Goal: Task Accomplishment & Management: Complete application form

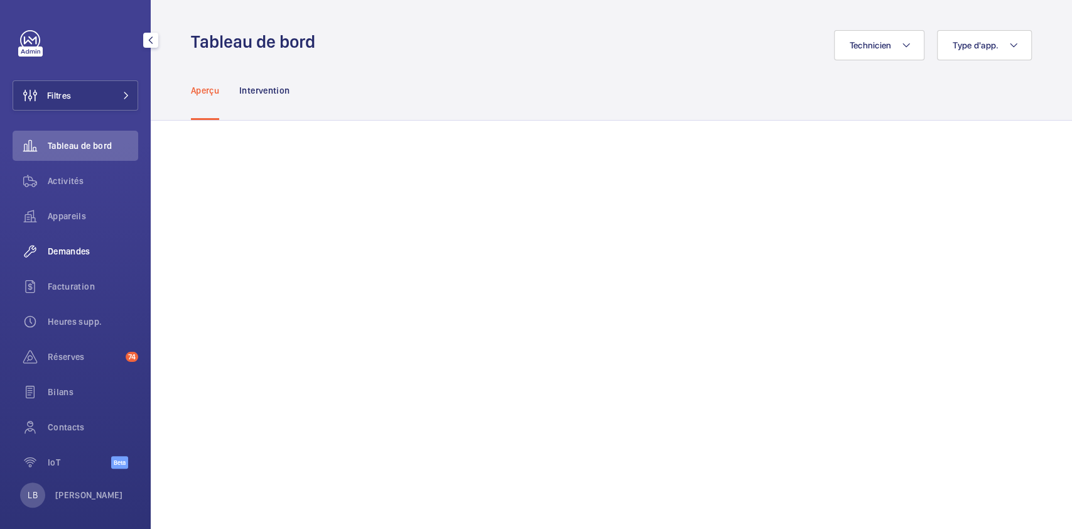
click at [78, 249] on span "Demandes" at bounding box center [93, 251] width 90 height 13
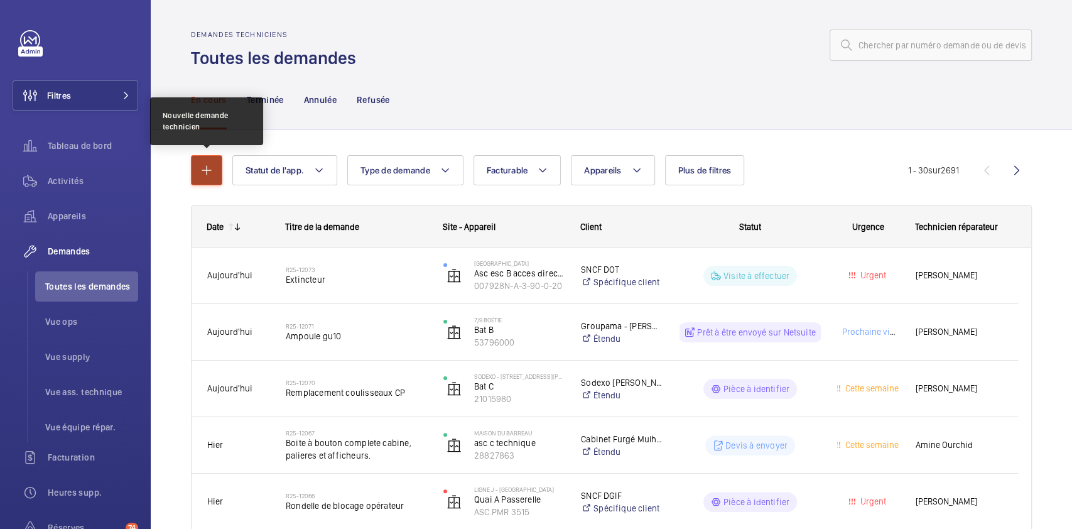
click at [200, 172] on mat-icon "button" at bounding box center [206, 170] width 15 height 15
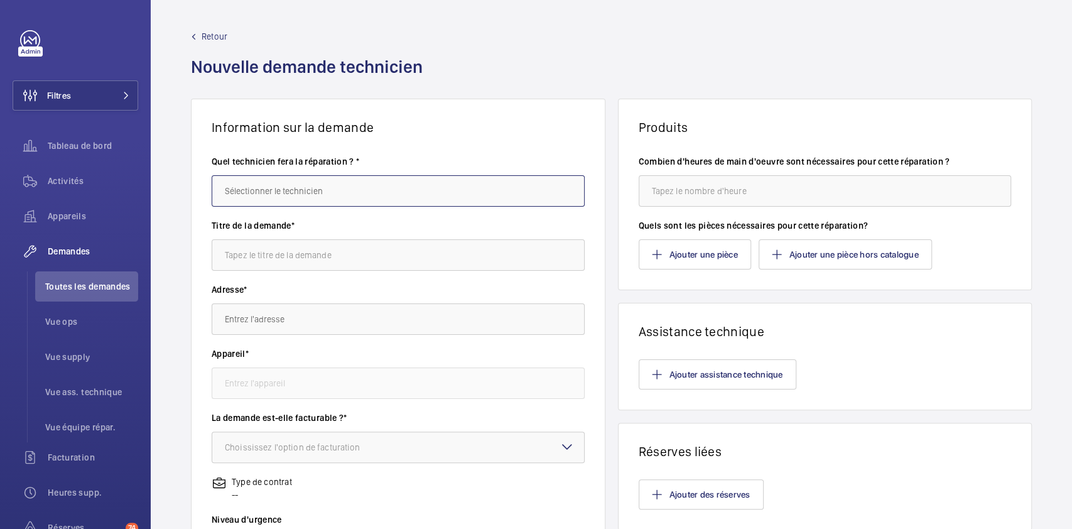
click at [295, 196] on input "text" at bounding box center [398, 190] width 373 height 31
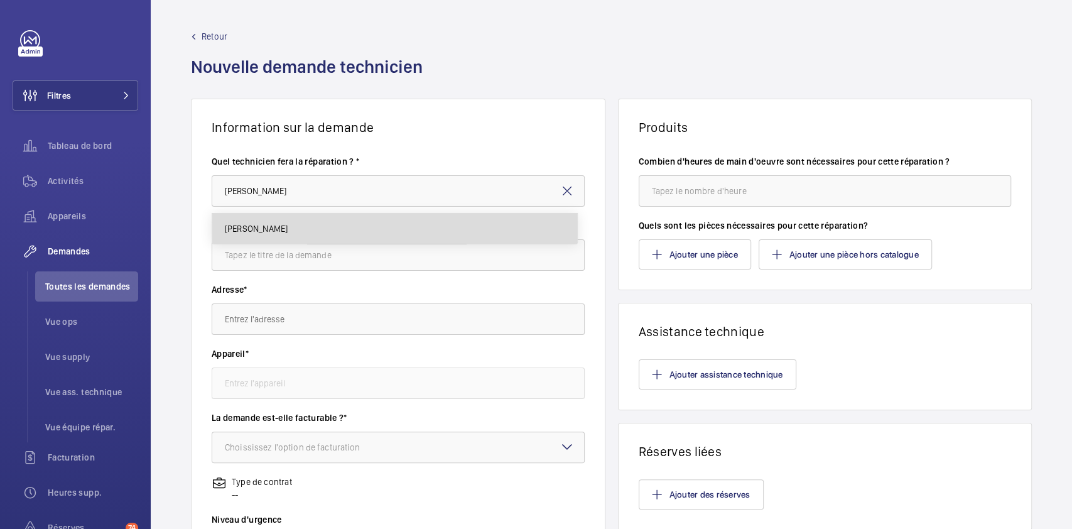
click at [283, 228] on span "[PERSON_NAME]" at bounding box center [256, 228] width 63 height 13
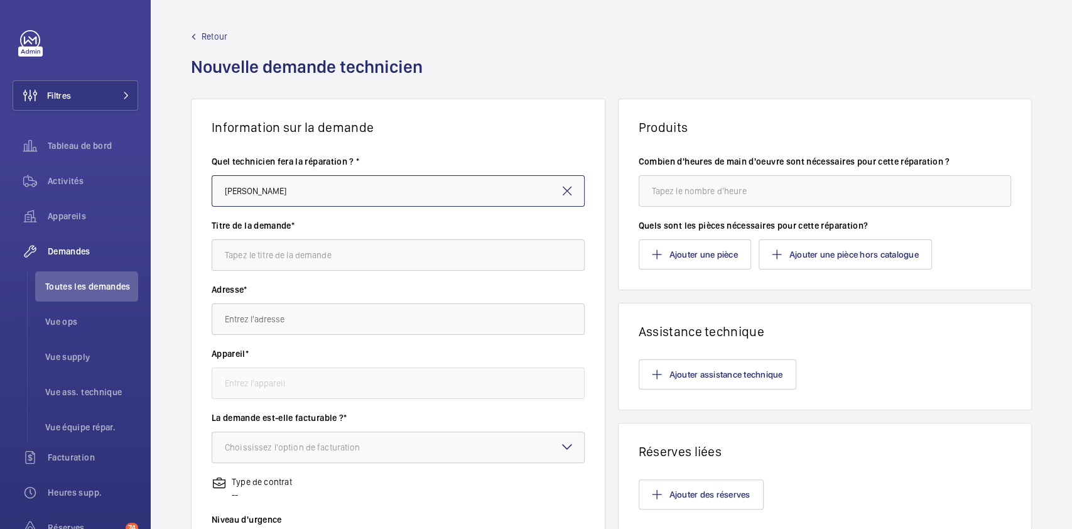
type input "[PERSON_NAME]"
click at [276, 266] on input "text" at bounding box center [398, 254] width 373 height 31
type input "ventouse"
click at [264, 324] on input "text" at bounding box center [398, 318] width 373 height 31
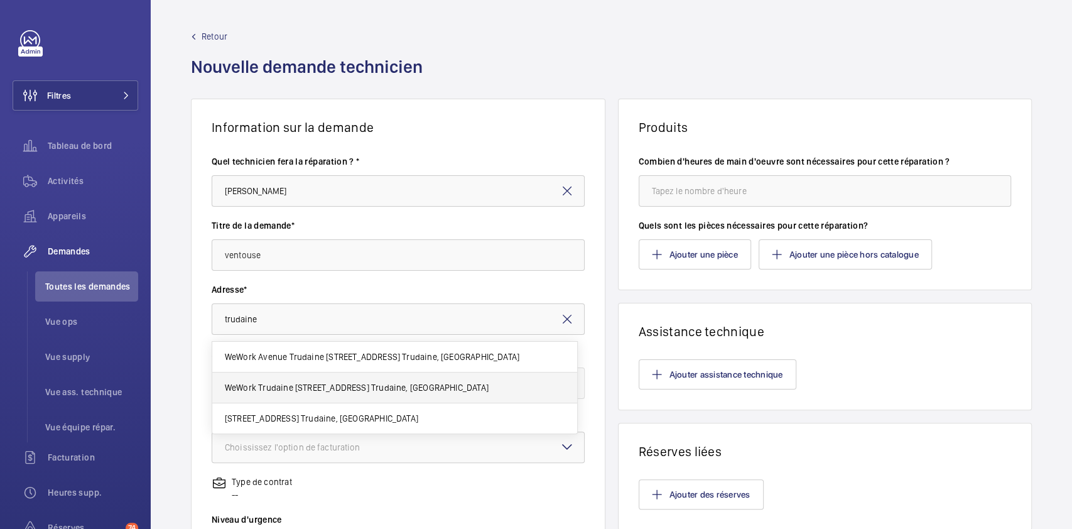
click at [251, 386] on span "WeWork Trudaine [STREET_ADDRESS] Trudaine, [GEOGRAPHIC_DATA]" at bounding box center [357, 387] width 264 height 13
type input "WeWork Trudaine [STREET_ADDRESS] Trudaine, [GEOGRAPHIC_DATA]"
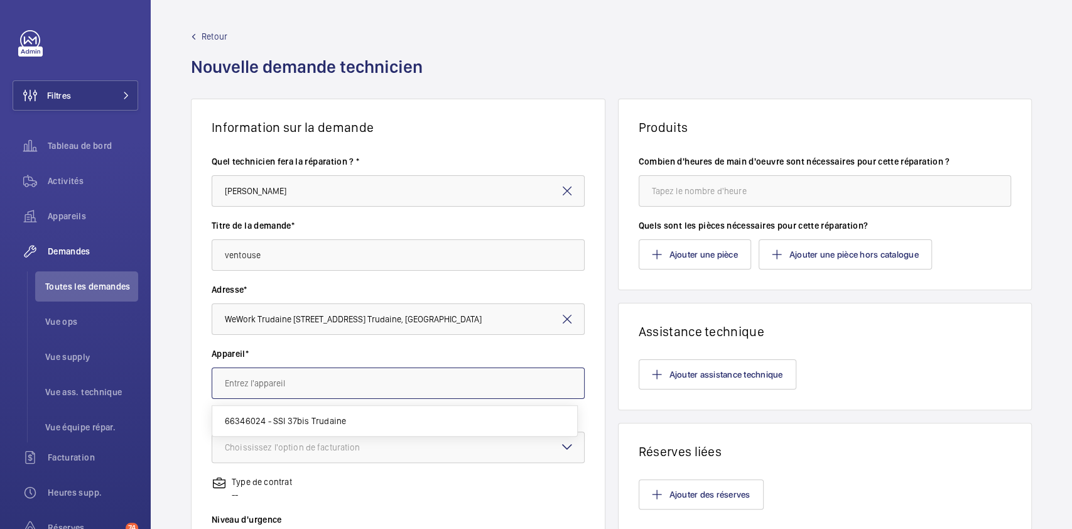
click at [265, 378] on input "text" at bounding box center [398, 383] width 373 height 31
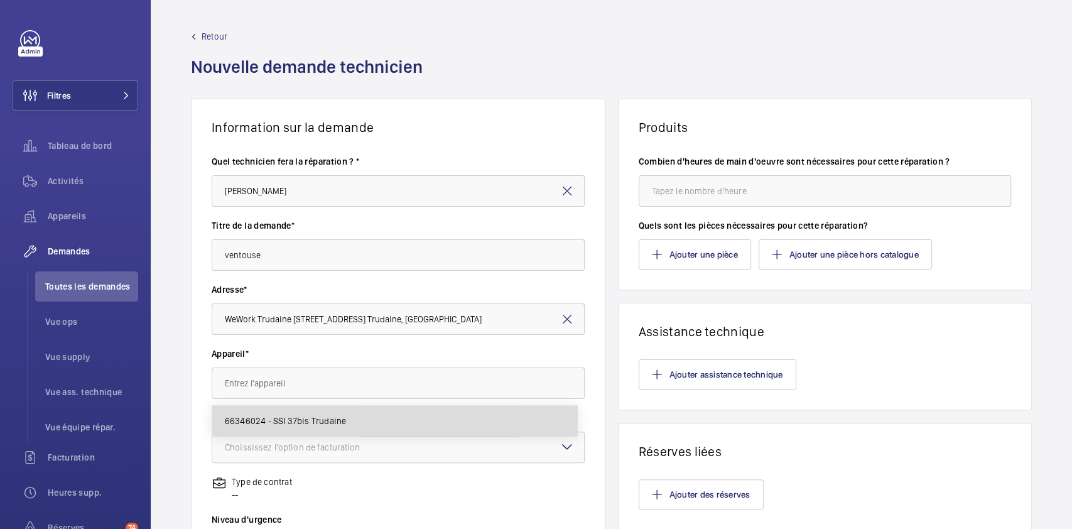
click at [309, 415] on span "66346024 - SSI 37bis Trudaine" at bounding box center [285, 421] width 121 height 13
type input "66346024 - SSI 37bis Trudaine"
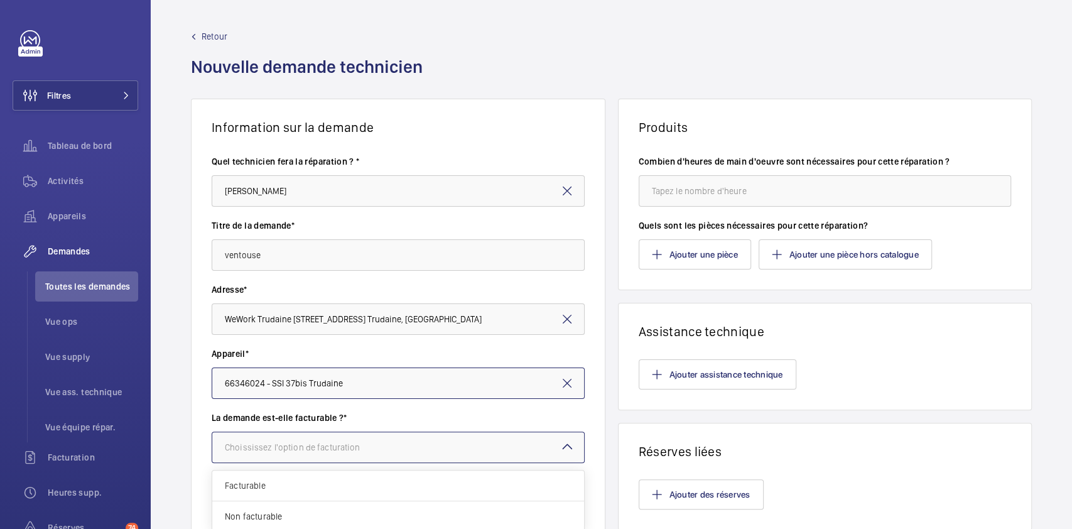
click at [301, 450] on div "Choississez l'option de facturation" at bounding box center [308, 447] width 167 height 13
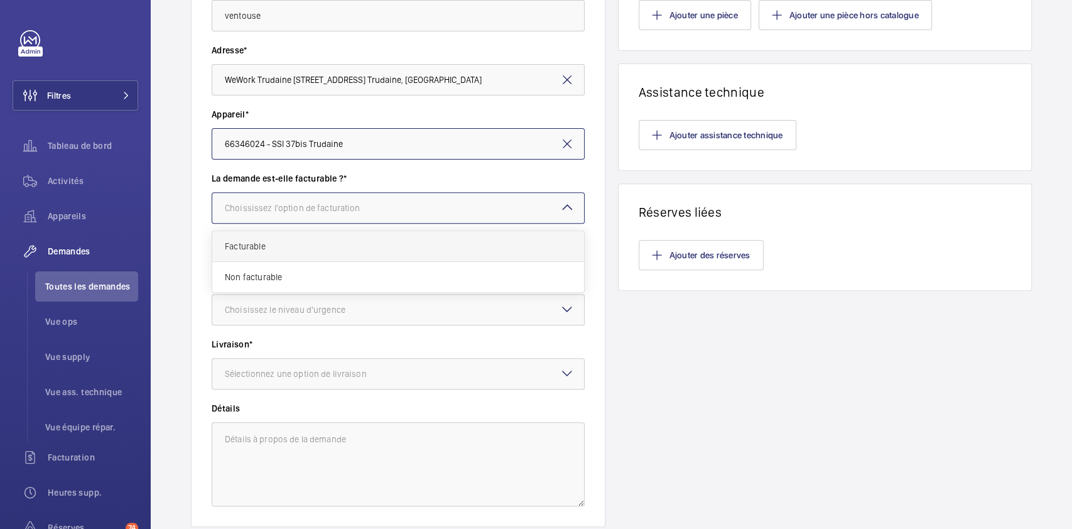
scroll to position [241, 0]
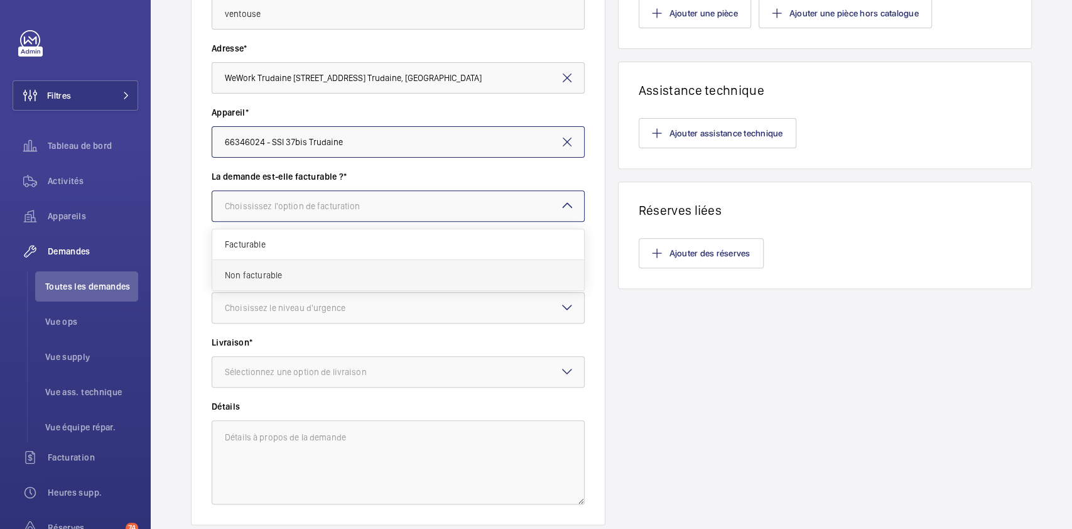
click at [352, 276] on span "Non facturable" at bounding box center [398, 275] width 347 height 13
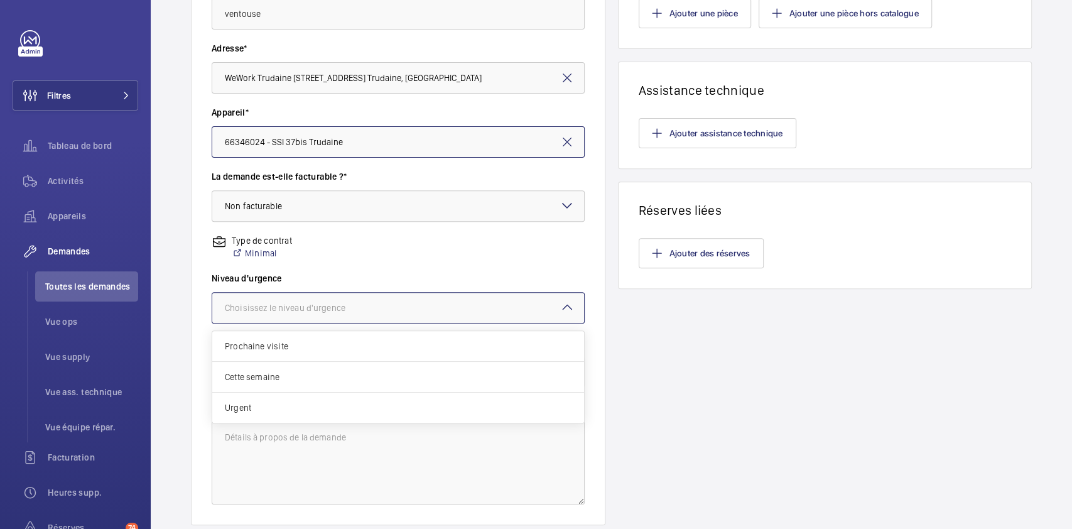
click at [332, 306] on div "Choisissez le niveau d'urgence" at bounding box center [301, 308] width 152 height 13
click at [298, 400] on div "Urgent" at bounding box center [398, 408] width 372 height 30
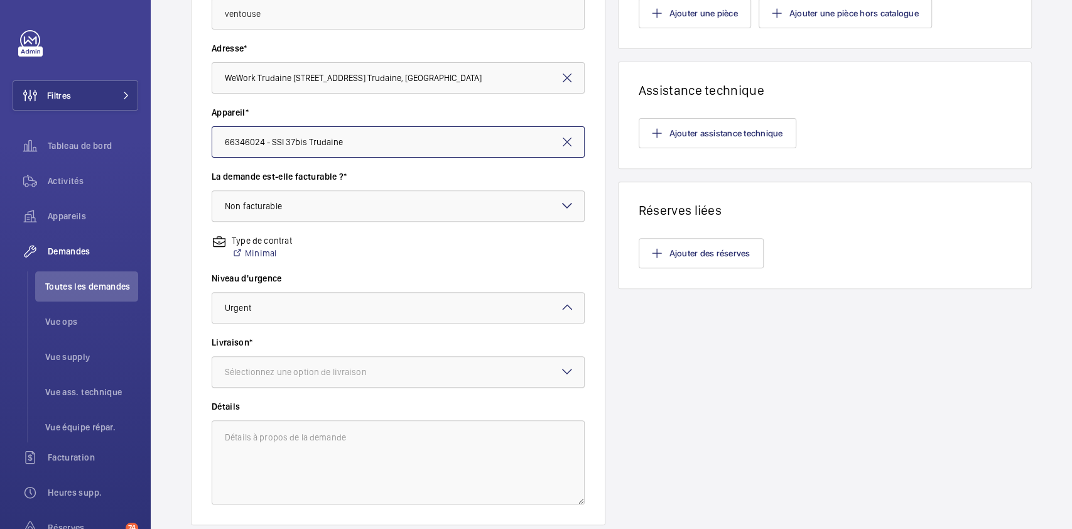
click at [331, 366] on div "Sélectionnez une option de livraison" at bounding box center [311, 372] width 173 height 13
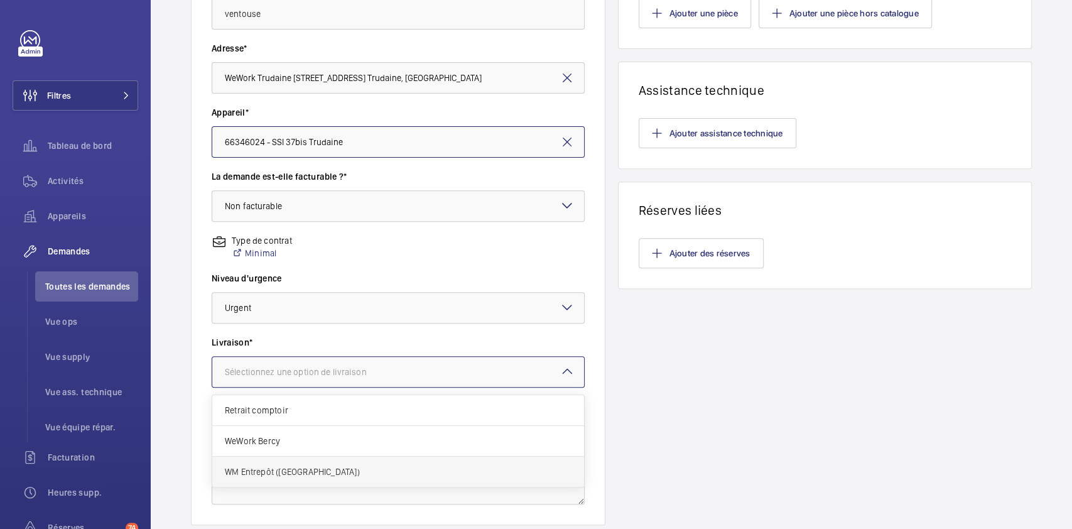
click at [327, 469] on span "WM Entrepôt ([GEOGRAPHIC_DATA])" at bounding box center [398, 472] width 347 height 13
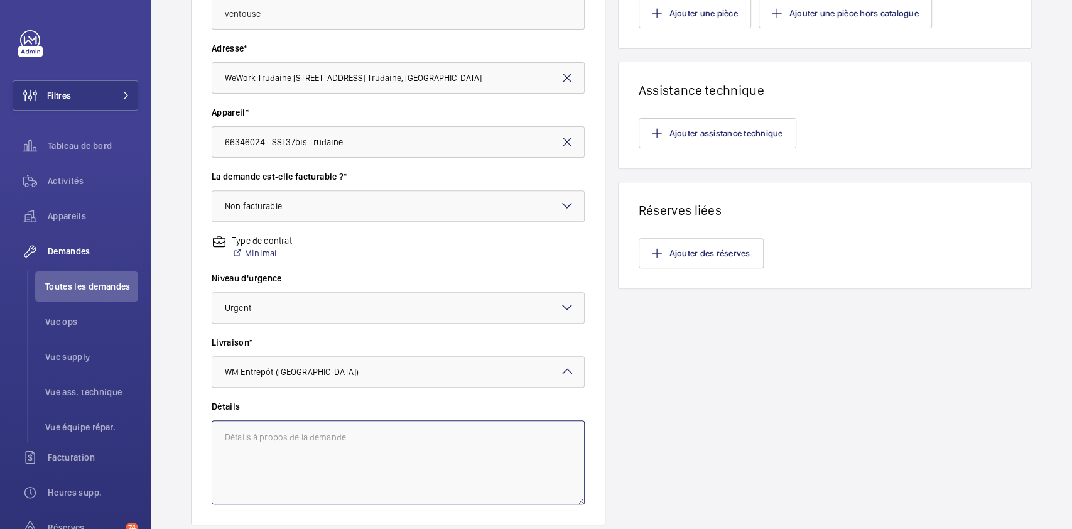
click at [327, 469] on textarea at bounding box center [398, 462] width 373 height 84
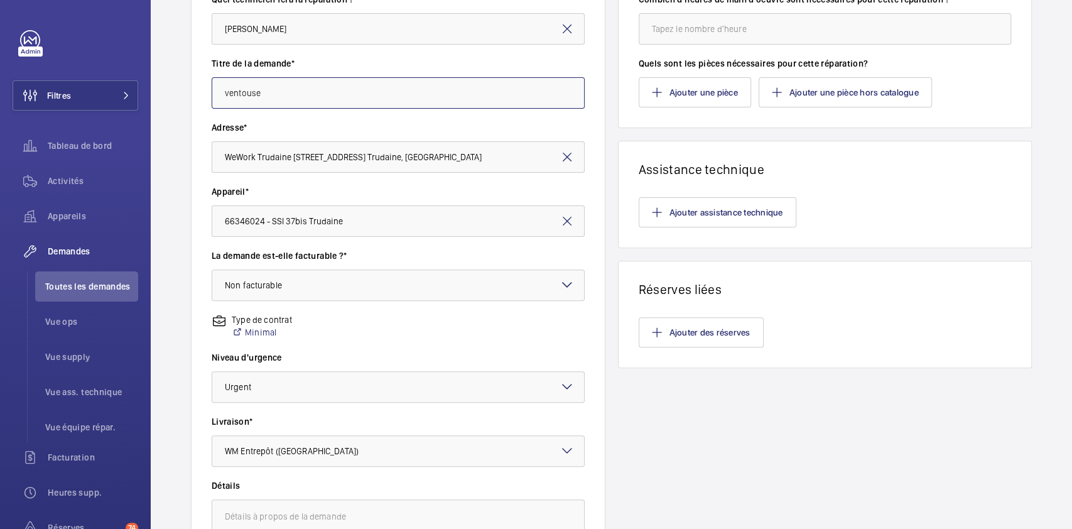
click at [327, 87] on input "ventouse" at bounding box center [398, 92] width 373 height 31
paste textarea "ventouse"
type textarea "ventouse"
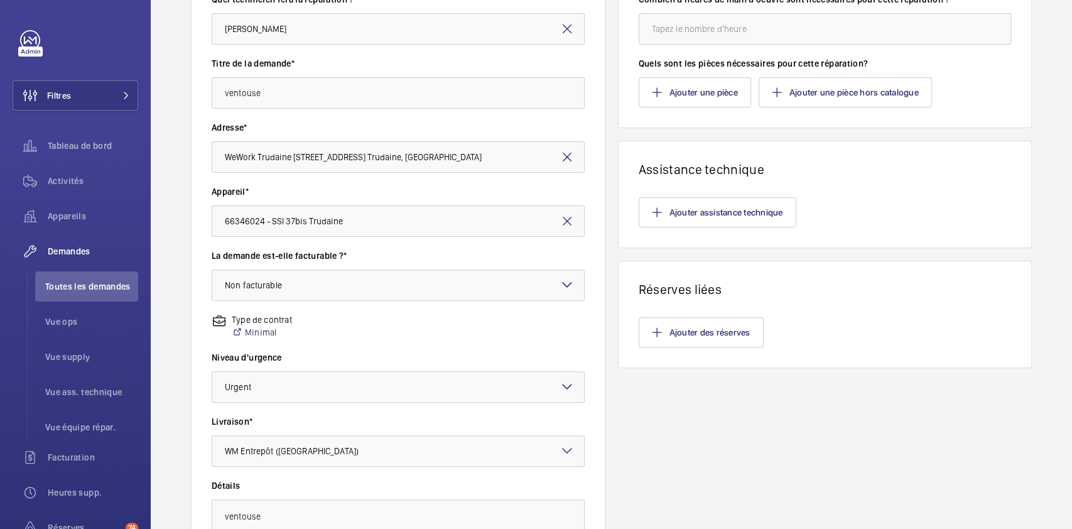
click at [968, 225] on div "Ajouter assistance technique" at bounding box center [825, 212] width 373 height 30
click at [674, 95] on button "Ajouter une pièce" at bounding box center [695, 92] width 112 height 30
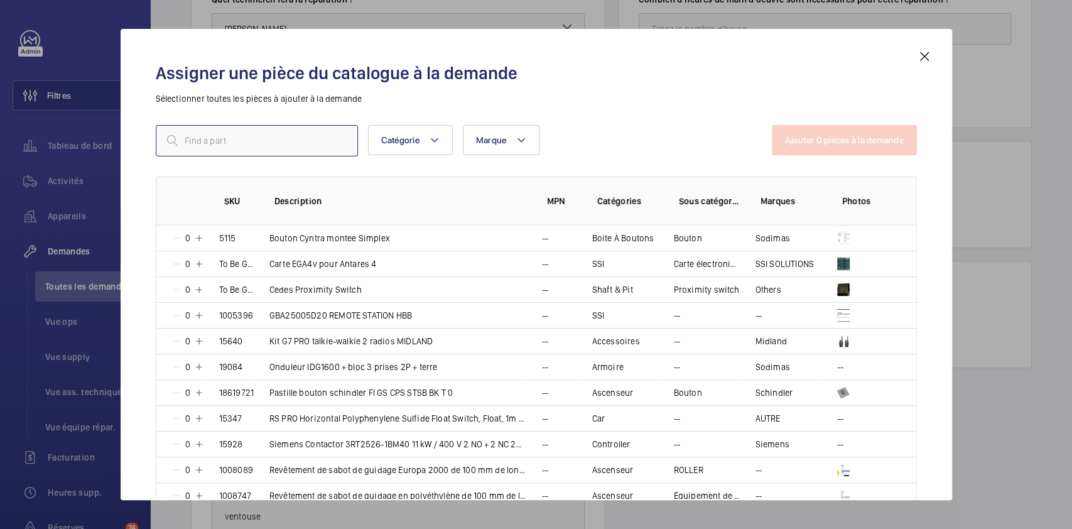
click at [278, 131] on input "text" at bounding box center [257, 140] width 202 height 31
paste input "1008169"
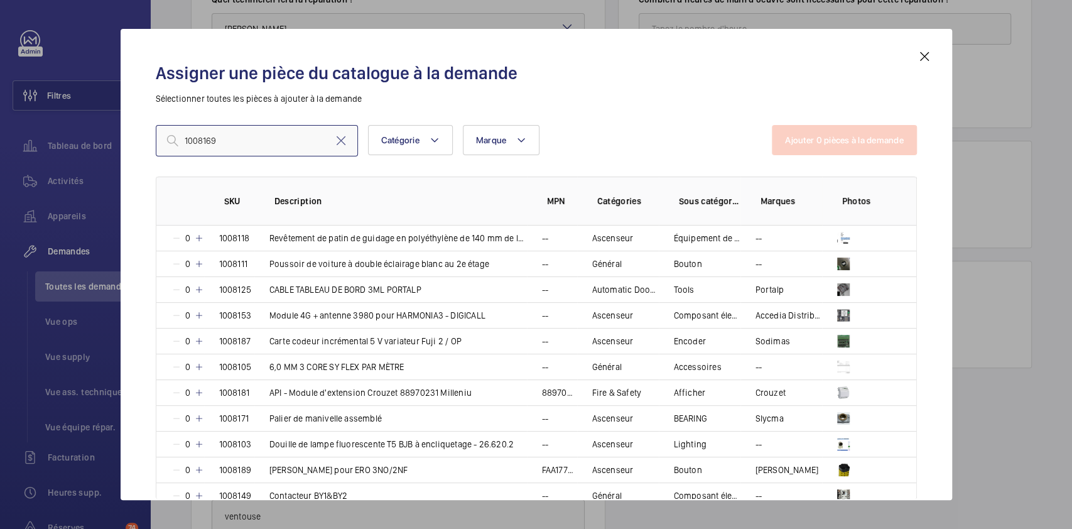
click at [248, 153] on input "1008169" at bounding box center [257, 140] width 202 height 31
click at [185, 139] on input "1008169" at bounding box center [257, 140] width 202 height 31
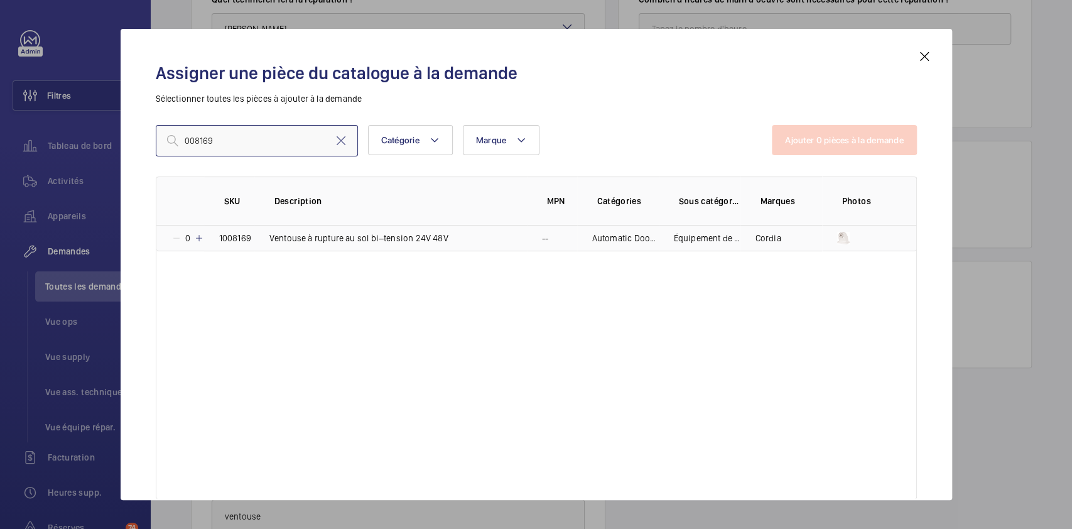
type input "008169"
click at [204, 242] on td "1008169" at bounding box center [229, 239] width 50 height 26
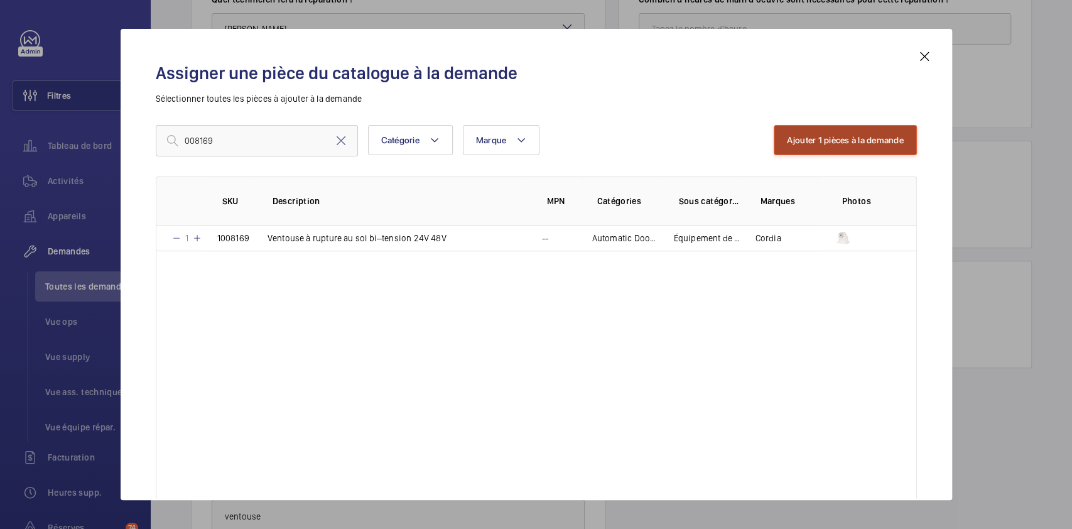
click at [870, 145] on button "Ajouter 1 pièces à la demande" at bounding box center [845, 140] width 143 height 30
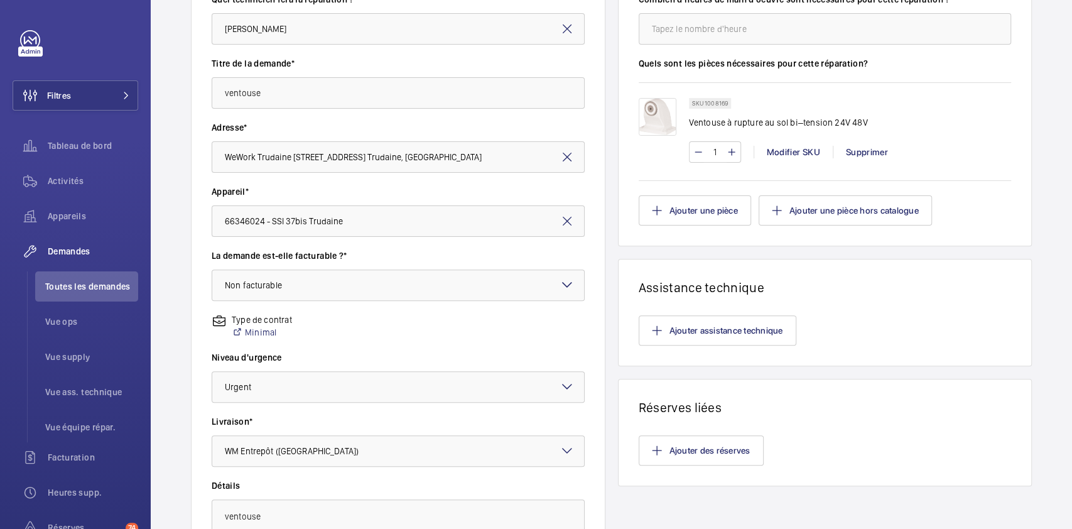
scroll to position [327, 0]
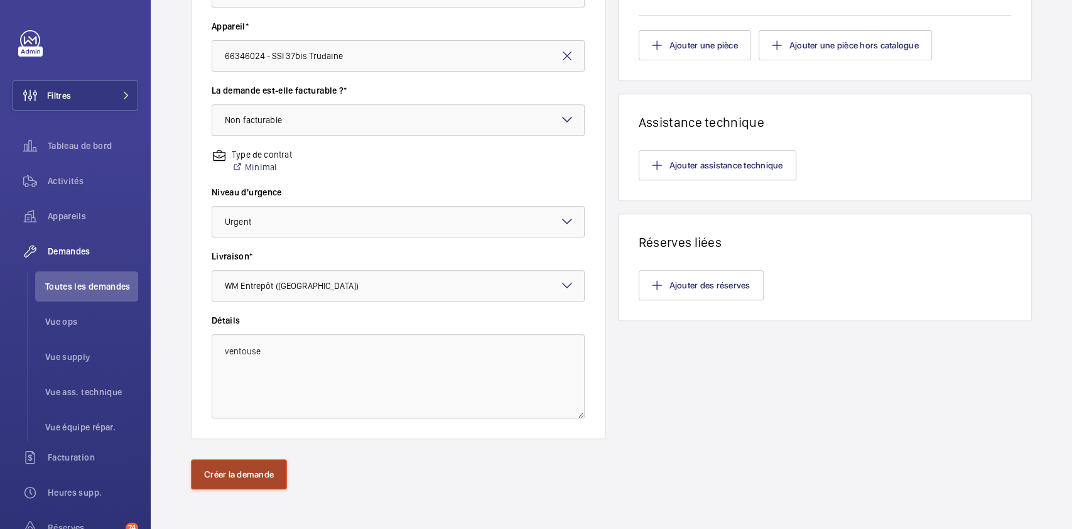
click at [221, 482] on button "Créer la demande" at bounding box center [239, 474] width 96 height 30
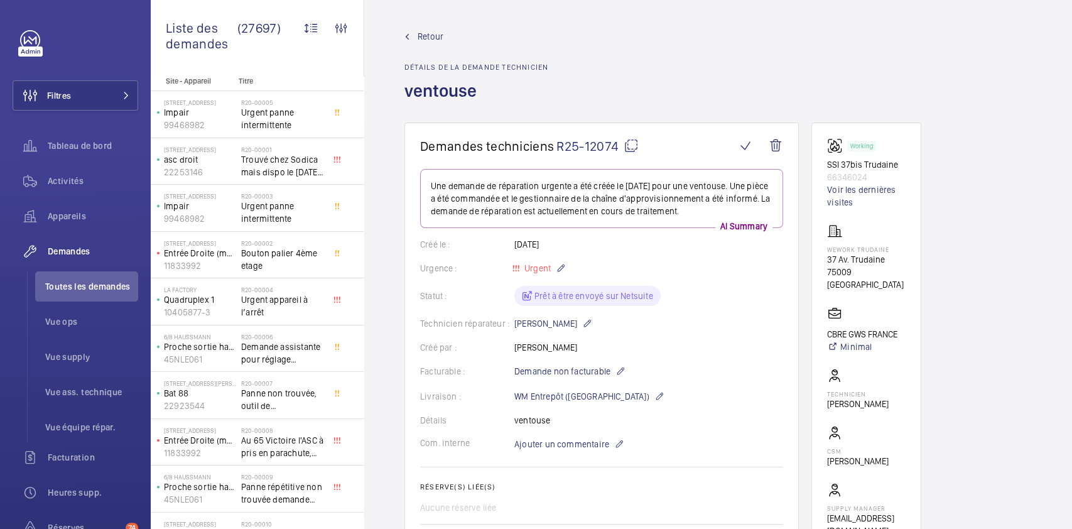
click at [631, 145] on mat-icon at bounding box center [631, 145] width 15 height 15
click at [79, 172] on div "Activités" at bounding box center [76, 181] width 126 height 30
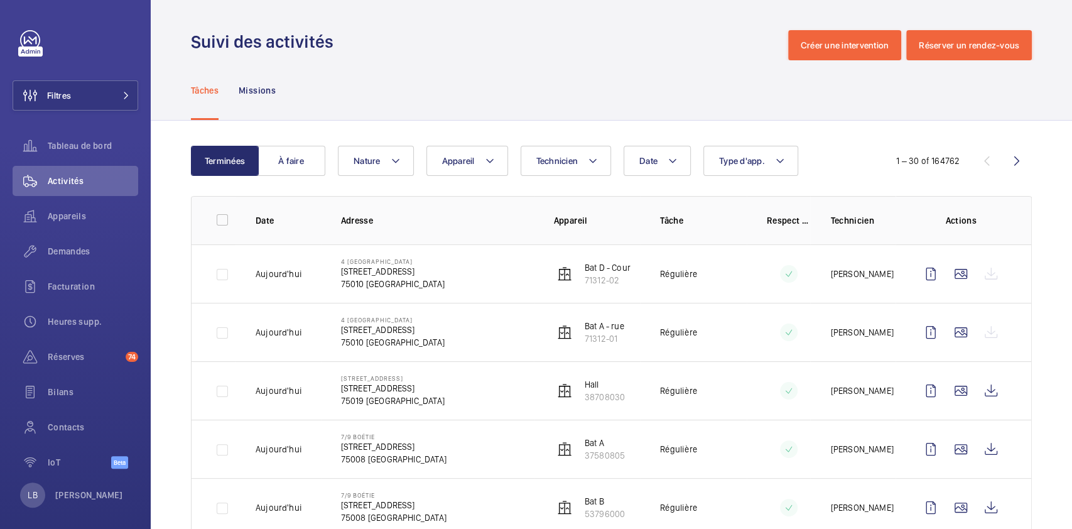
click at [488, 52] on div "Suivi des activités Créer une intervention Réserver un rendez-vous" at bounding box center [611, 45] width 841 height 30
click at [484, 80] on div "Tâches Missions" at bounding box center [611, 90] width 841 height 60
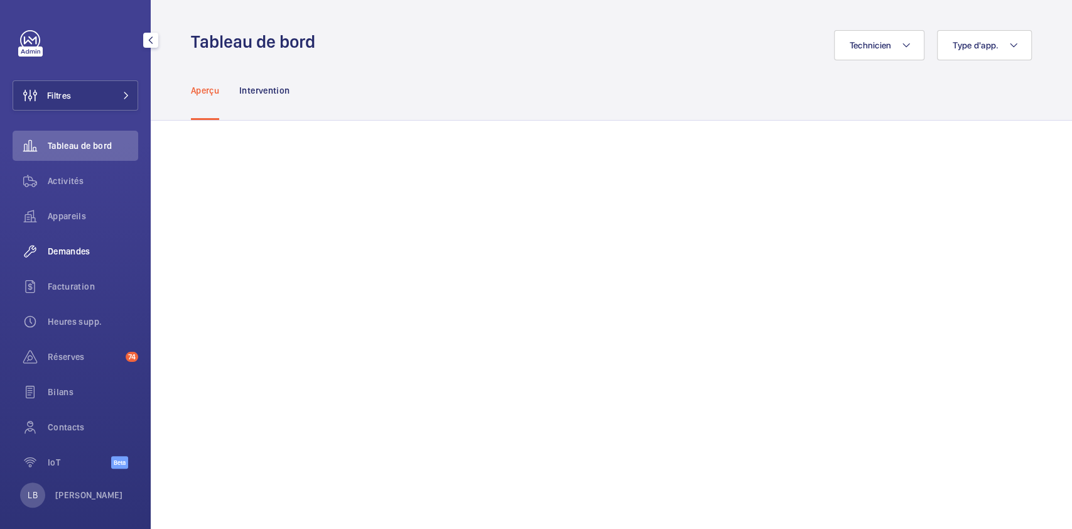
click at [65, 248] on span "Demandes" at bounding box center [93, 251] width 90 height 13
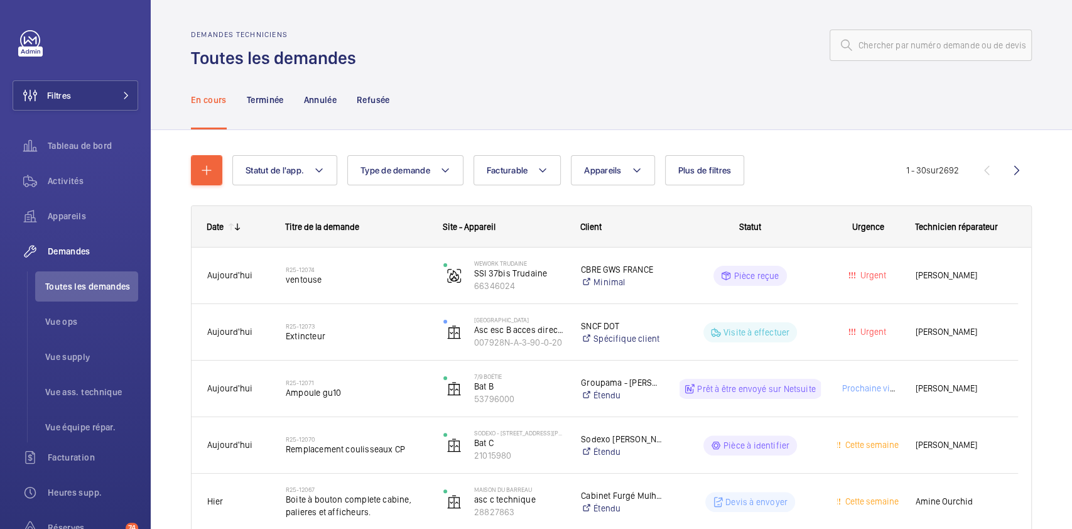
click at [714, 167] on span "Plus de filtres" at bounding box center [705, 170] width 53 height 10
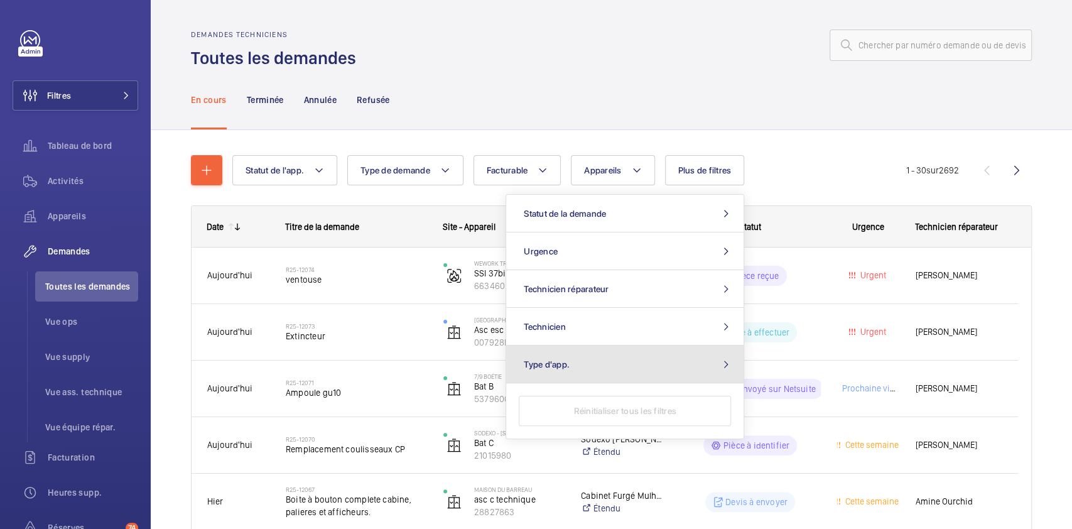
click at [618, 369] on button "Type d'app." at bounding box center [624, 365] width 237 height 38
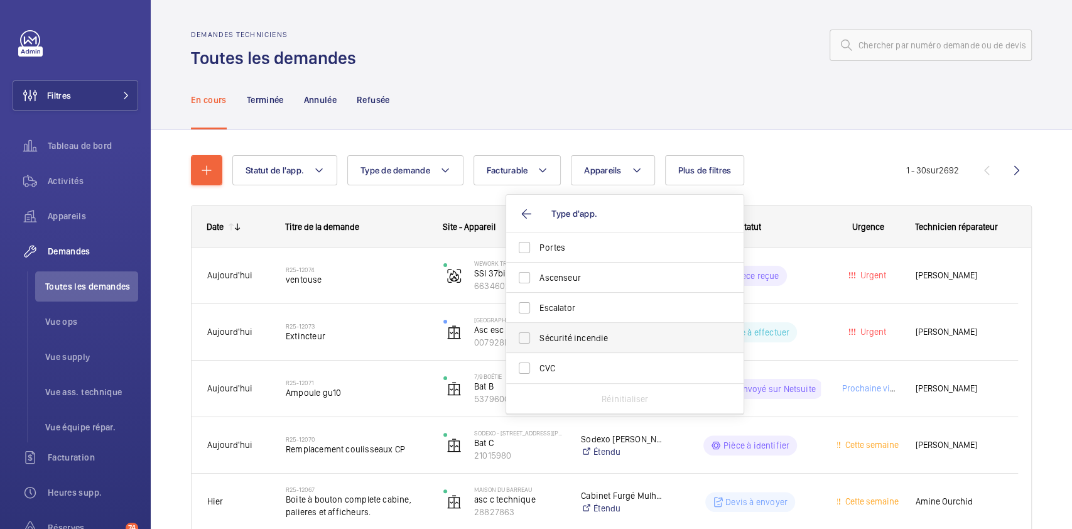
click at [589, 334] on span "Sécurité incendie" at bounding box center [626, 338] width 173 height 13
click at [537, 334] on input "Sécurité incendie" at bounding box center [524, 337] width 25 height 25
checkbox input "true"
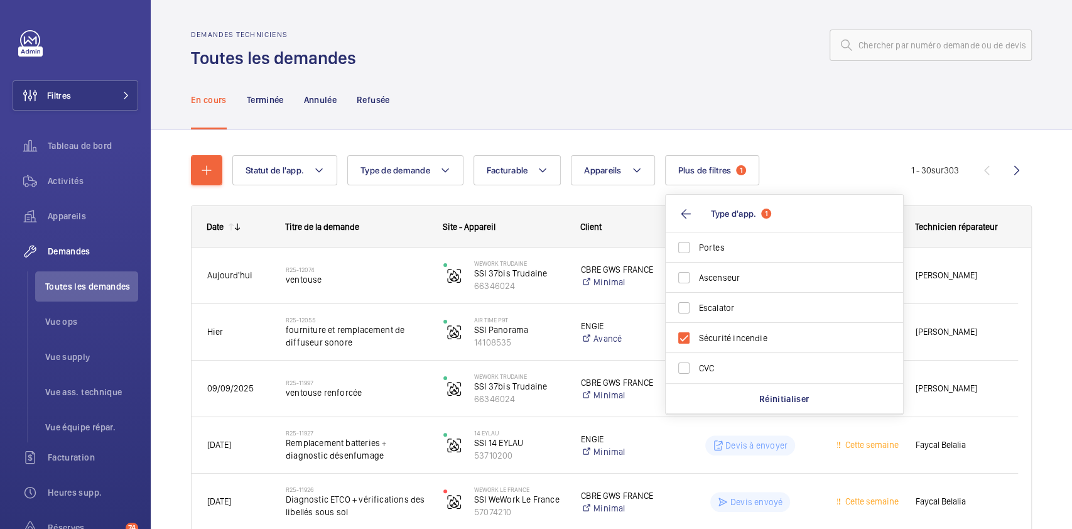
click at [608, 67] on div "Demandes techniciens Toutes les demandes" at bounding box center [611, 50] width 841 height 40
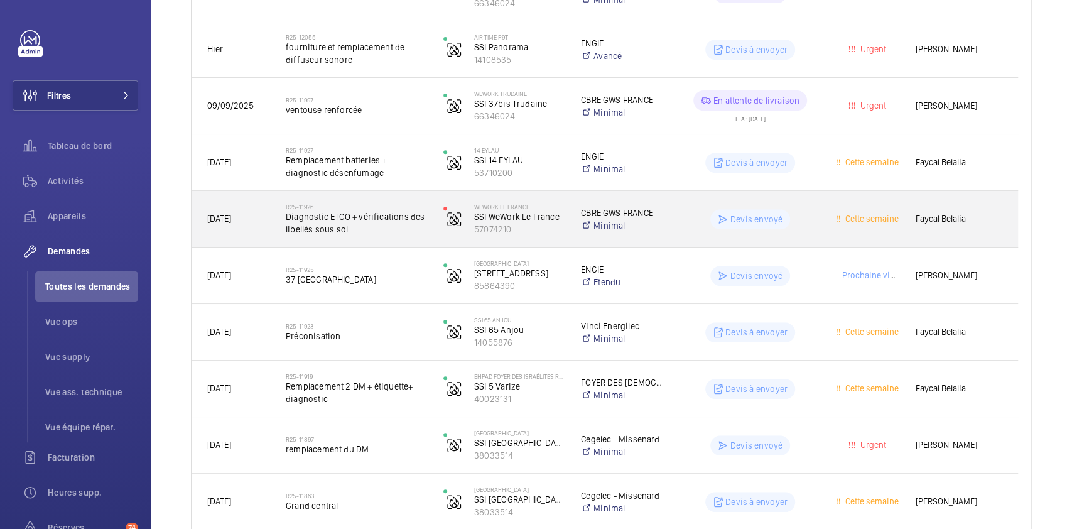
scroll to position [332, 0]
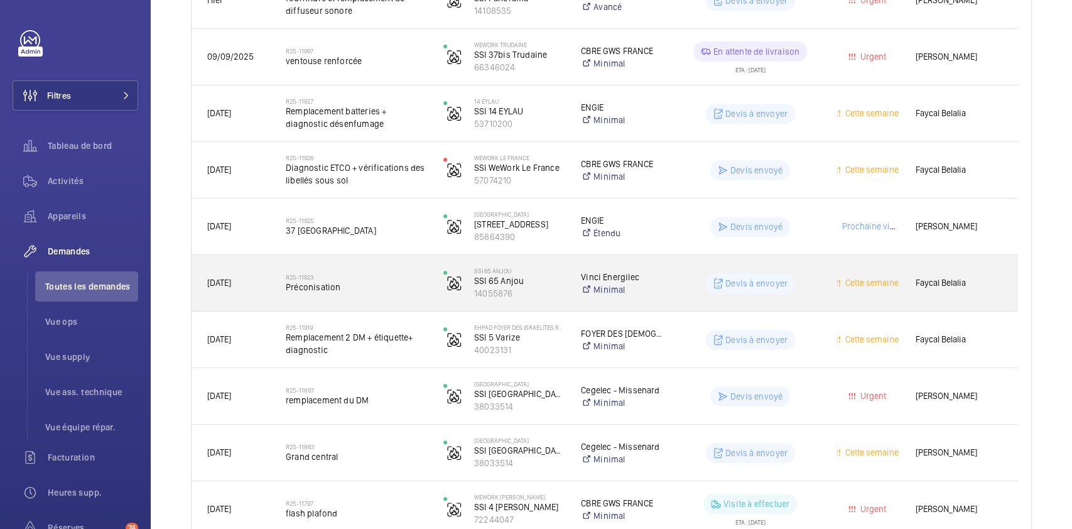
click at [665, 290] on div "Devis à envoyer" at bounding box center [743, 283] width 156 height 45
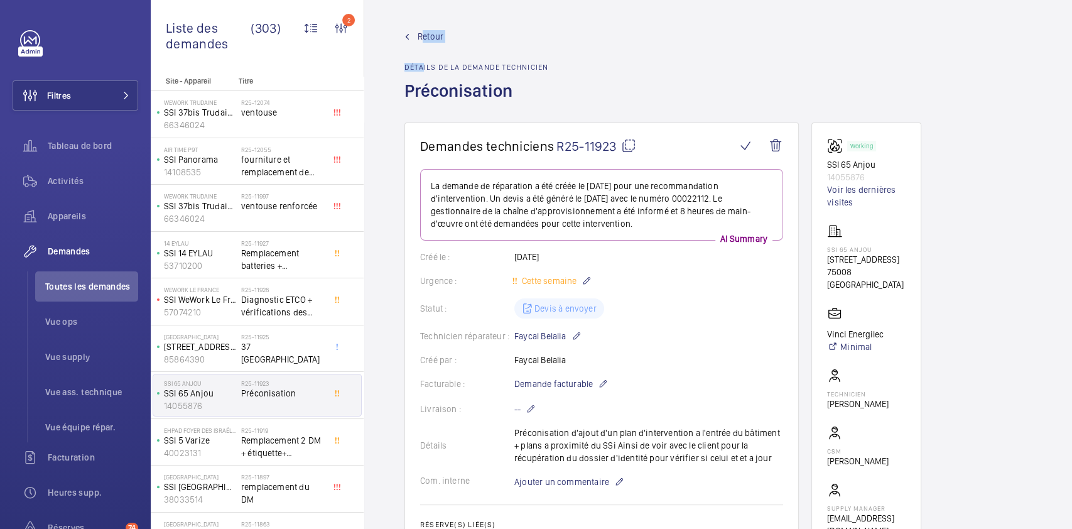
drag, startPoint x: 422, startPoint y: 48, endPoint x: 424, endPoint y: 23, distance: 25.8
click at [424, 23] on wm-front-admin-header "Retour Détails de la demande technicien Préconisation" at bounding box center [718, 61] width 708 height 123
click at [485, 40] on link "Retour" at bounding box center [477, 36] width 144 height 13
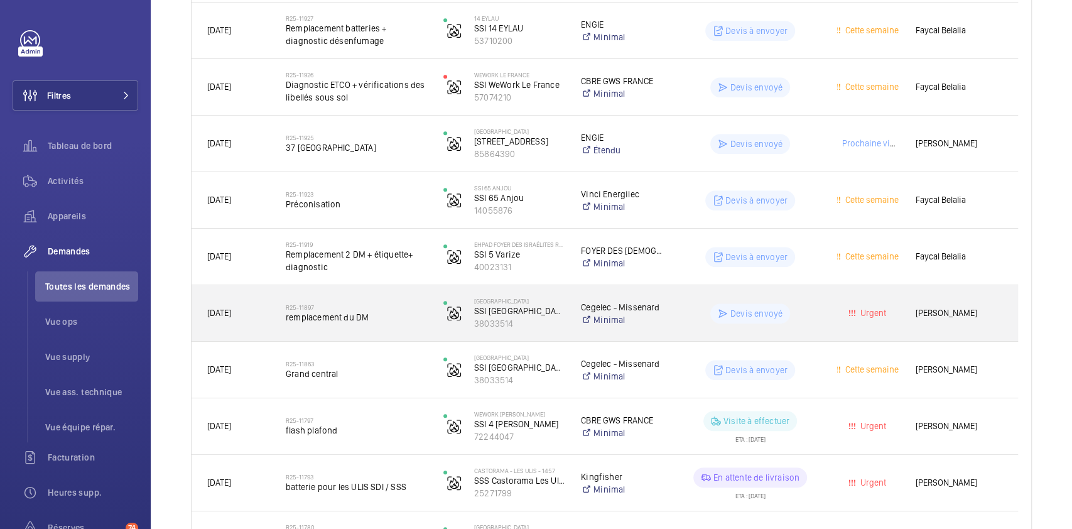
scroll to position [428, 0]
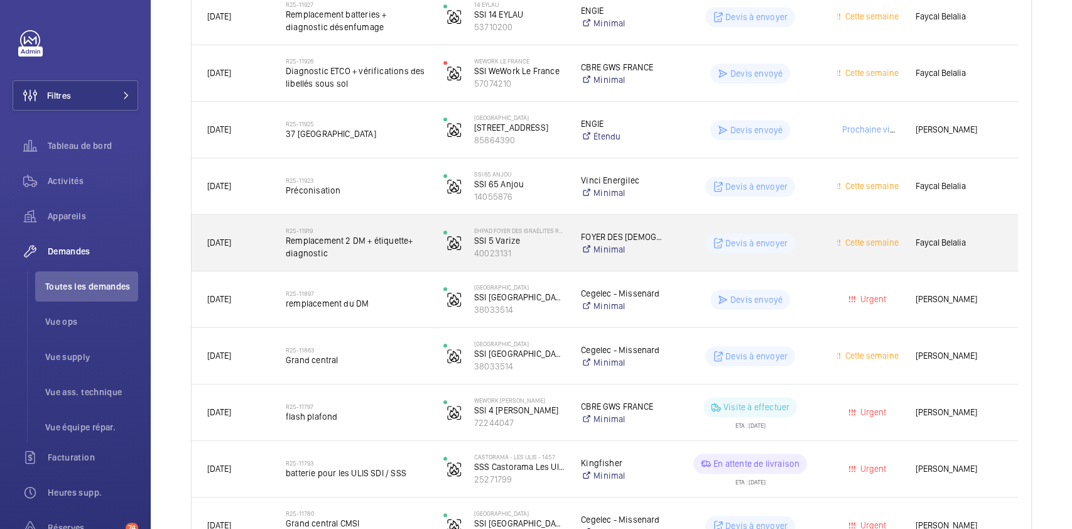
click at [808, 254] on div "Devis à envoyer" at bounding box center [743, 243] width 156 height 45
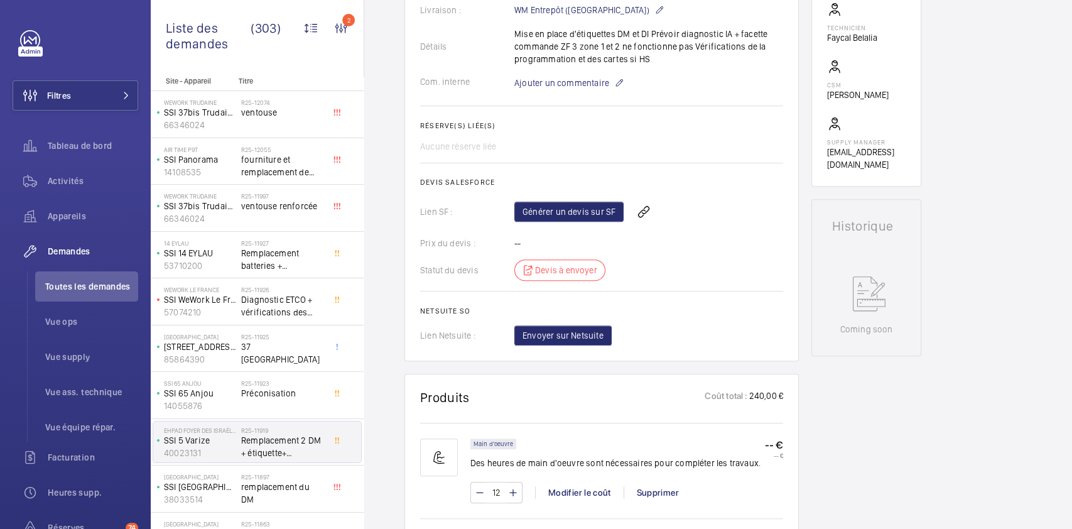
scroll to position [410, 0]
drag, startPoint x: 612, startPoint y: 239, endPoint x: 608, endPoint y: 217, distance: 22.4
click at [608, 217] on wm-front-card-body "La demande de réparation a été créée le 8 septembre 2025 par Faycal Belalia. El…" at bounding box center [601, 53] width 363 height 588
click at [611, 172] on wm-front-card-body "La demande de réparation a été créée le 8 septembre 2025 par Faycal Belalia. El…" at bounding box center [601, 53] width 363 height 588
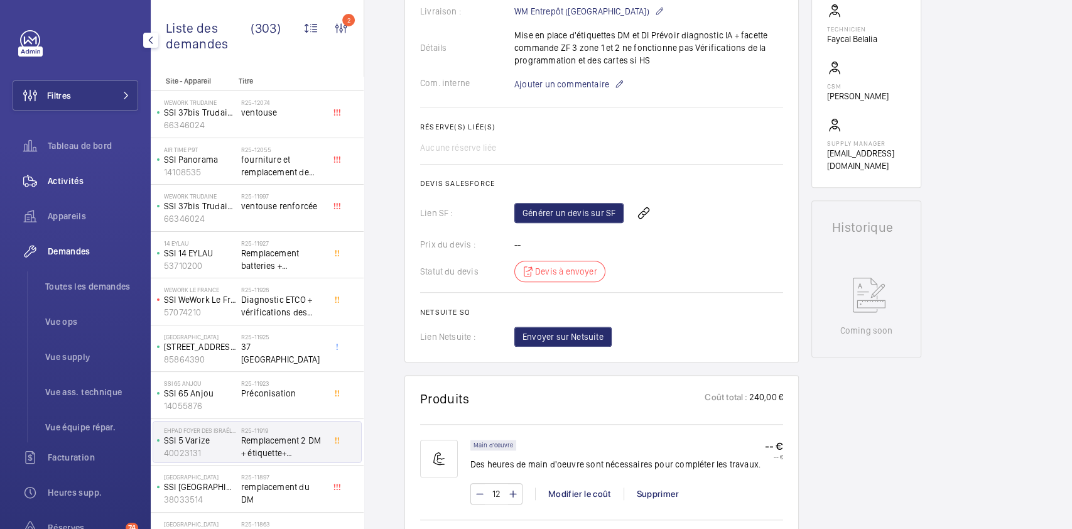
click at [67, 178] on span "Activités" at bounding box center [93, 181] width 90 height 13
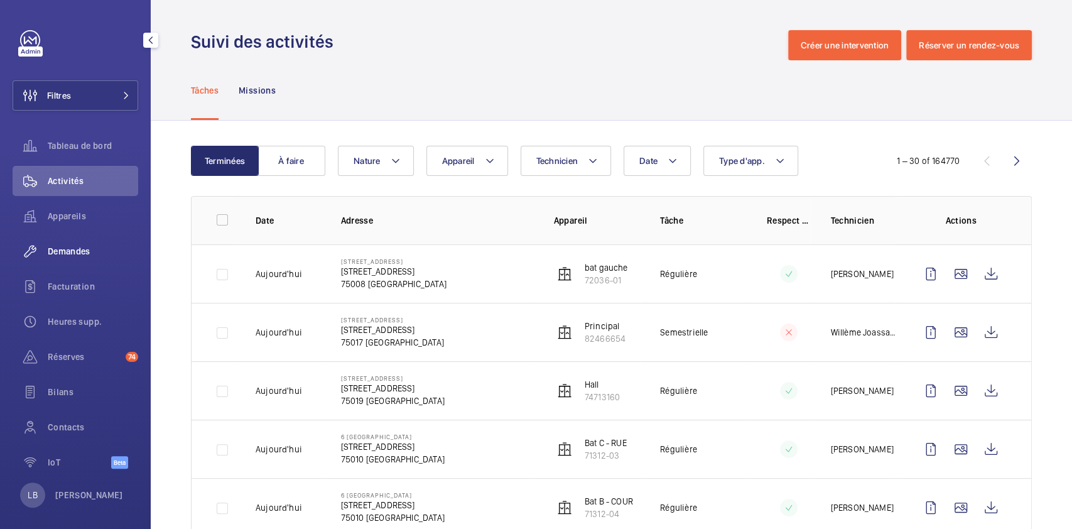
click at [92, 251] on span "Demandes" at bounding box center [93, 251] width 90 height 13
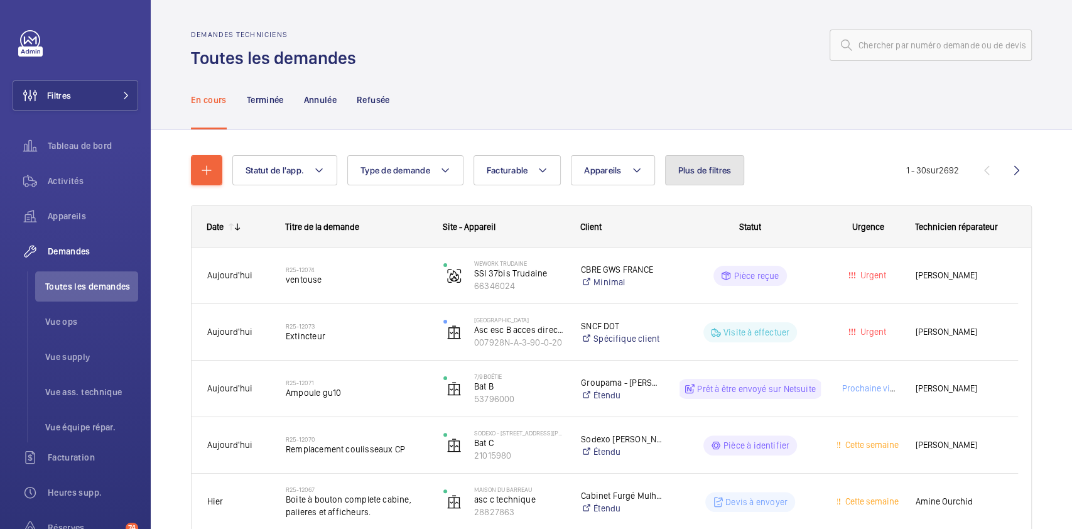
click at [720, 183] on button "Plus de filtres" at bounding box center [705, 170] width 80 height 30
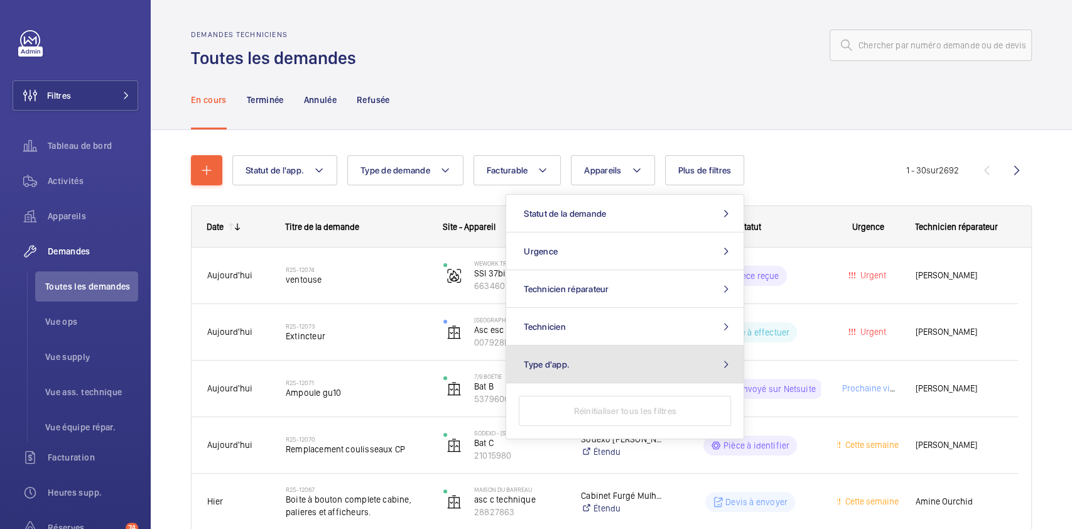
click at [667, 381] on button "Type d'app." at bounding box center [624, 365] width 237 height 38
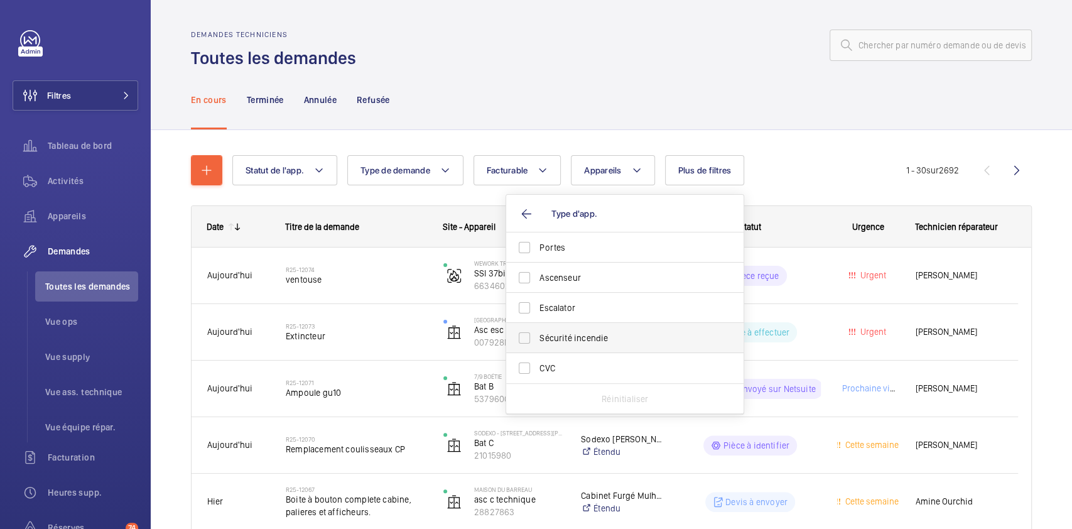
click at [665, 324] on label "Sécurité incendie" at bounding box center [615, 338] width 219 height 30
click at [537, 325] on input "Sécurité incendie" at bounding box center [524, 337] width 25 height 25
checkbox input "true"
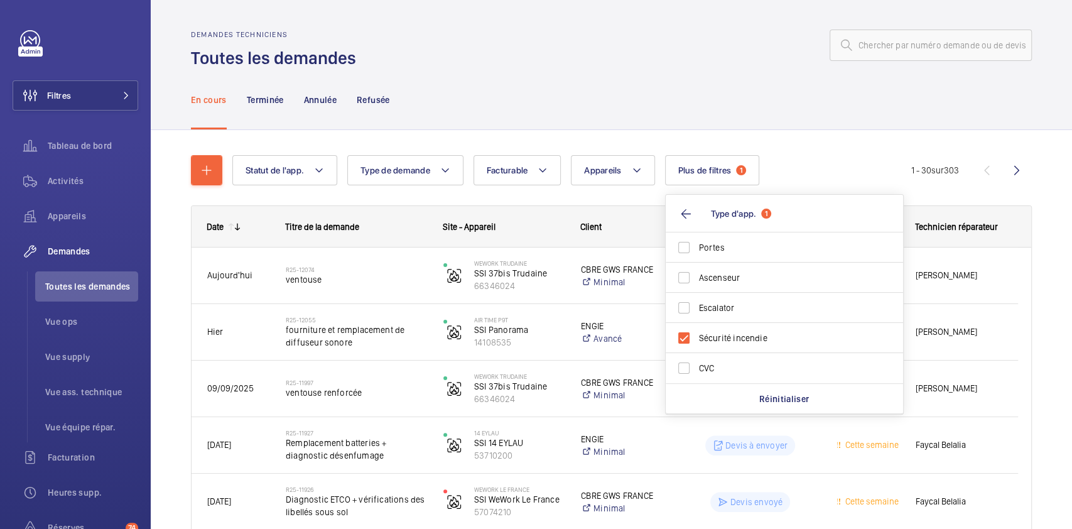
click at [761, 40] on div at bounding box center [698, 45] width 668 height 30
